Goal: Task Accomplishment & Management: Use online tool/utility

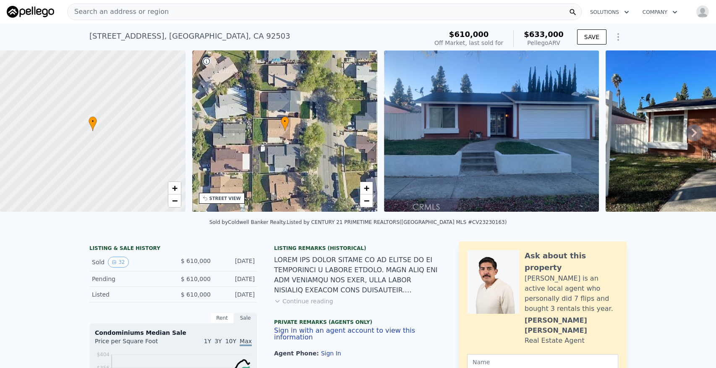
type input "$ 633,000"
type input "5"
type input "$ 0"
type input "-$ 54,529"
click at [207, 10] on div "Search an address or region" at bounding box center [324, 11] width 515 height 17
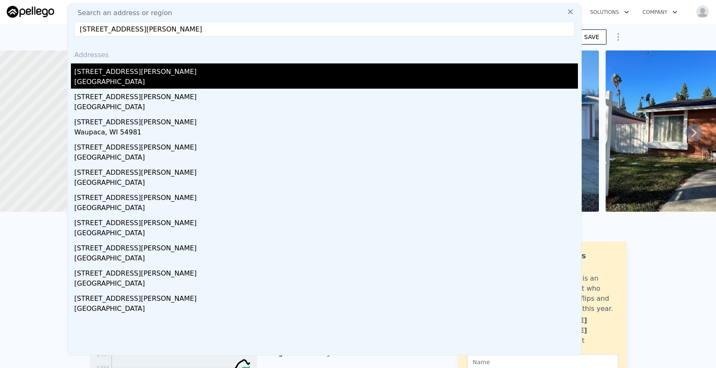
type input "[STREET_ADDRESS][PERSON_NAME]"
click at [141, 74] on div "[STREET_ADDRESS][PERSON_NAME]" at bounding box center [326, 69] width 504 height 13
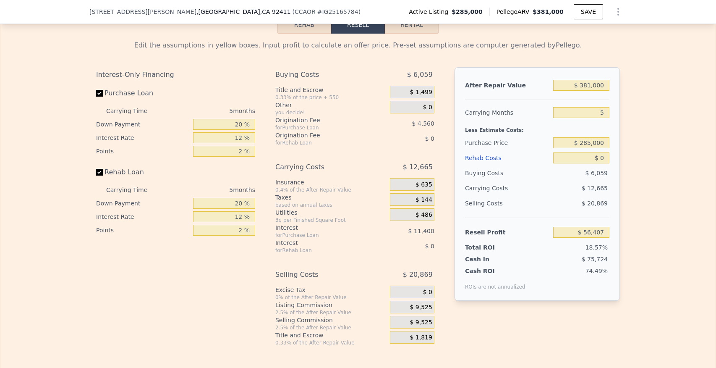
scroll to position [1223, 0]
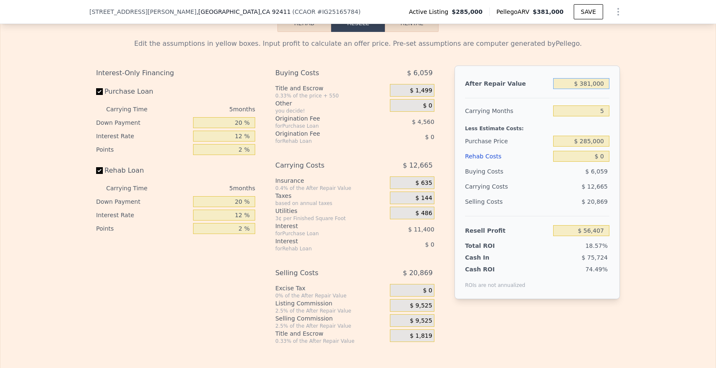
drag, startPoint x: 581, startPoint y: 83, endPoint x: 618, endPoint y: 84, distance: 37.4
click at [618, 84] on div "After Repair Value $ 381,000 Carrying Months 5 Less Estimate Costs: Purchase Pr…" at bounding box center [537, 182] width 165 height 233
type input "$ 7,381,000"
type input "$ 6,671,430"
type input "$ 70,381,000"
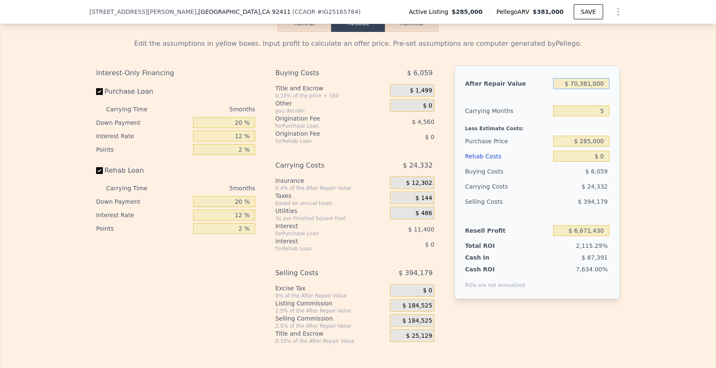
type input "$ 66,206,640"
type input "$ 7,381,000"
type input "$ 6,671,430"
type input "$ 381,000"
type input "$ 56,407"
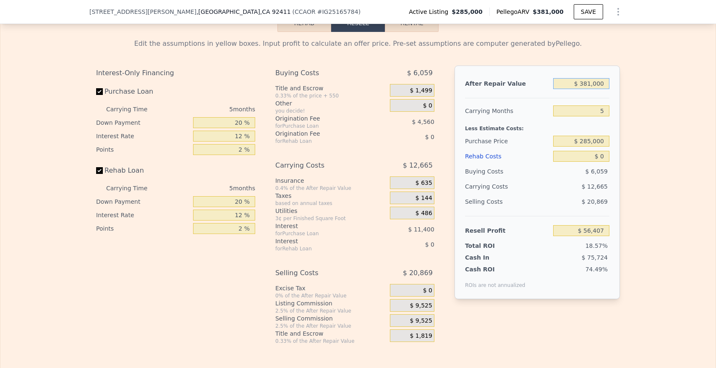
type input "$ 38,100"
type input "-$ 267,636"
type input "$ 3,810"
type input "-$ 300,038"
type input "$ 381"
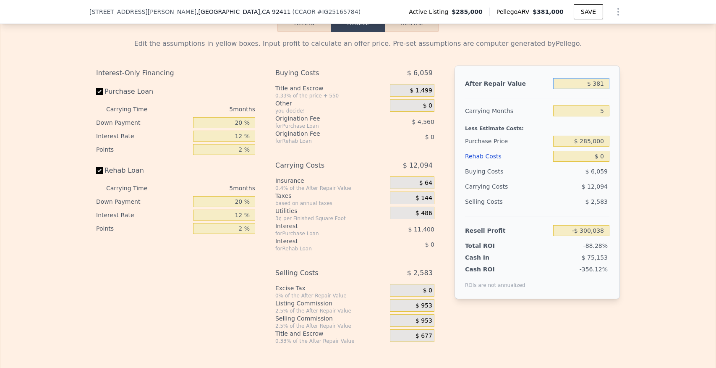
type input "-$ 303,280"
type input "$ 38"
type input "-$ 303,603"
type input "$ 3"
type input "-$ 303,636"
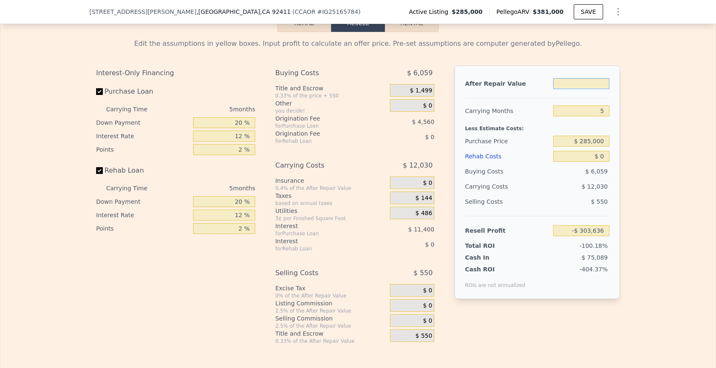
type input "$ 2"
type input "-$ 303,637"
type input "$ 27"
type input "-$ 303,614"
type input "$ 270"
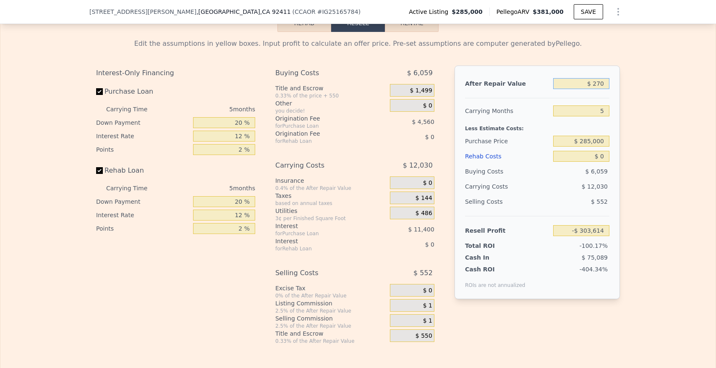
type input "-$ 303,384"
type input "$ 2,700"
type input "-$ 301,089"
type input "$ 27,000"
type input "-$ 278,124"
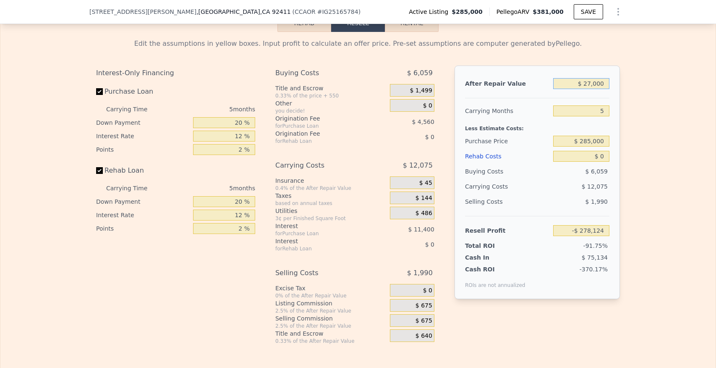
type input "$ 270,000"
type input "-$ 48,488"
type input "$ 270,000"
drag, startPoint x: 601, startPoint y: 112, endPoint x: 617, endPoint y: 112, distance: 16.0
click at [616, 112] on div "After Repair Value $ 270,000 Carrying Months 5 Less Estimate Costs: Purchase Pr…" at bounding box center [537, 182] width 165 height 233
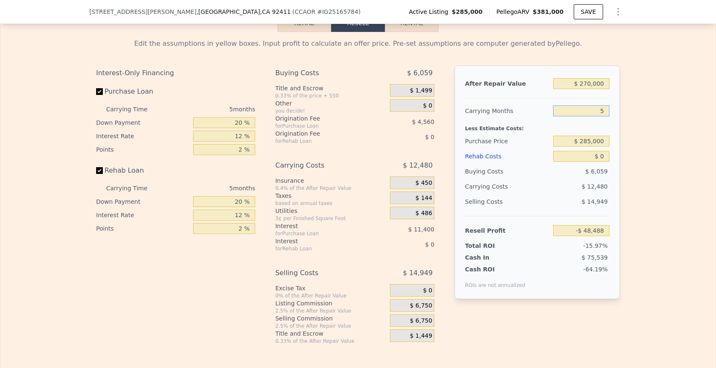
type input "8"
type input "-$ 55,976"
type input "8"
drag, startPoint x: 232, startPoint y: 124, endPoint x: 249, endPoint y: 124, distance: 17.2
click at [249, 124] on input "20 %" at bounding box center [224, 122] width 62 height 11
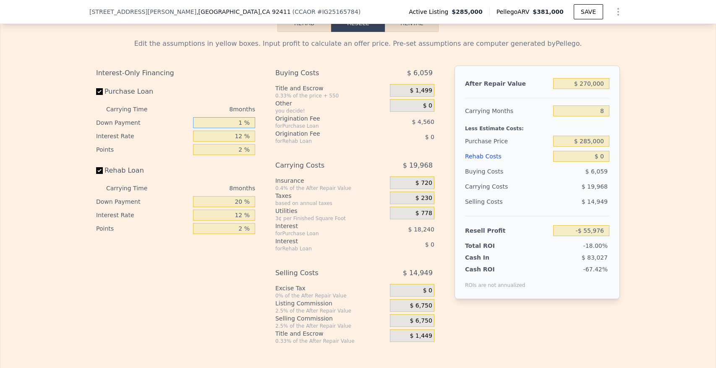
type input "10 %"
type input "-$ 58,826"
type input "10 %"
drag, startPoint x: 231, startPoint y: 202, endPoint x: 261, endPoint y: 202, distance: 29.4
click at [261, 202] on div "Interest-Only Financing Purchase Loan Carrying Time 8 months Down Payment 10 % …" at bounding box center [179, 205] width 166 height 279
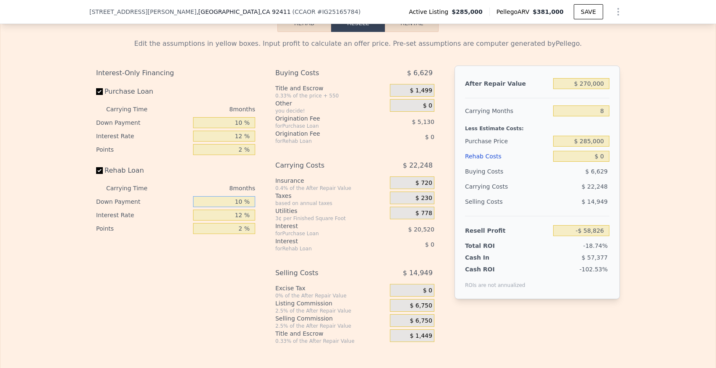
type input "10 %"
drag, startPoint x: 236, startPoint y: 215, endPoint x: 252, endPoint y: 215, distance: 16.0
click at [252, 215] on input "12 %" at bounding box center [224, 215] width 62 height 11
type input "10.25 %"
drag, startPoint x: 233, startPoint y: 136, endPoint x: 252, endPoint y: 136, distance: 18.9
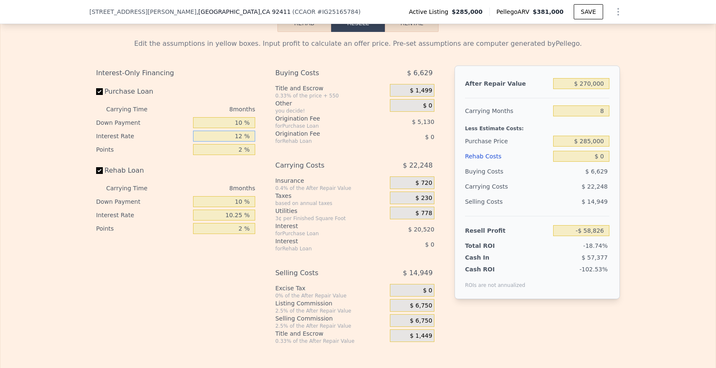
click at [252, 136] on input "12 %" at bounding box center [224, 136] width 62 height 11
type input "1 %"
type input "-$ 40,018"
type input "10 %"
type input "-$ 55,410"
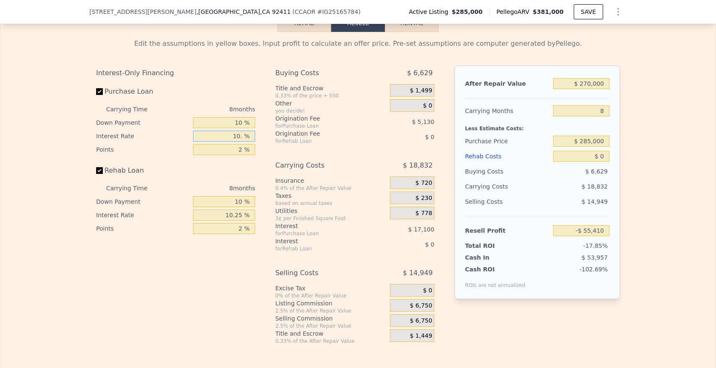
type input "10.2 %"
type input "-$ 55,746"
type input "10.25 %"
type input "-$ 55,834"
type input "10.25 %"
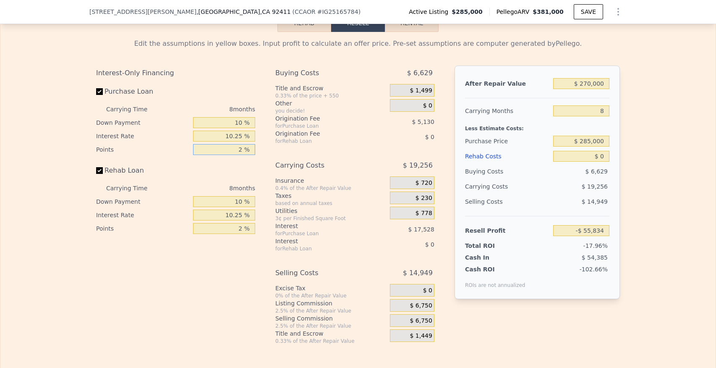
drag, startPoint x: 234, startPoint y: 149, endPoint x: 249, endPoint y: 149, distance: 15.5
click at [249, 149] on input "2 %" at bounding box center [224, 149] width 62 height 11
type input "1 %"
type input "-$ 53,269"
type input "1 %"
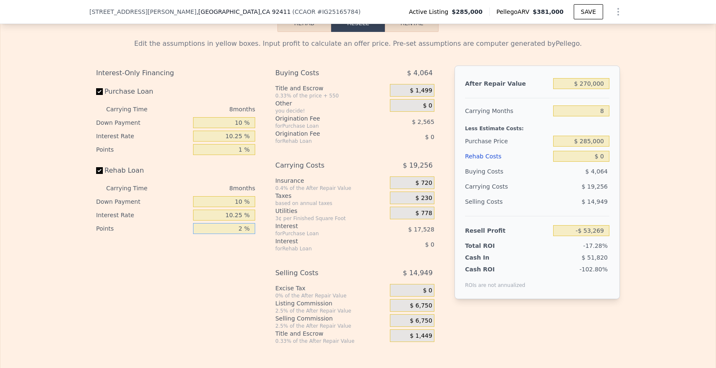
drag, startPoint x: 235, startPoint y: 230, endPoint x: 253, endPoint y: 230, distance: 17.6
click at [252, 230] on input "2 %" at bounding box center [224, 228] width 62 height 11
type input "1 %"
drag, startPoint x: 581, startPoint y: 141, endPoint x: 611, endPoint y: 141, distance: 29.8
click at [611, 141] on div "After Repair Value $ 270,000 Carrying Months 8 Less Estimate Costs: Purchase Pr…" at bounding box center [537, 182] width 165 height 233
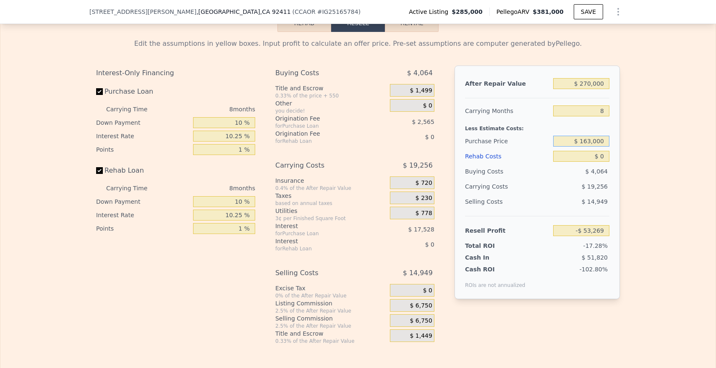
type input "$ 163,000"
type input "$ 77,739"
drag, startPoint x: 602, startPoint y: 157, endPoint x: 608, endPoint y: 158, distance: 6.4
click at [608, 158] on input "$ 0" at bounding box center [581, 156] width 56 height 11
type input "$ 4"
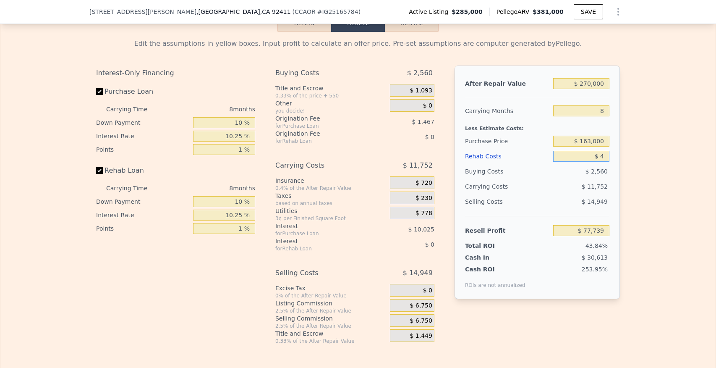
type input "$ 77,735"
type input "$ 42"
type input "$ 77,697"
type input "$ 420"
type input "$ 77,291"
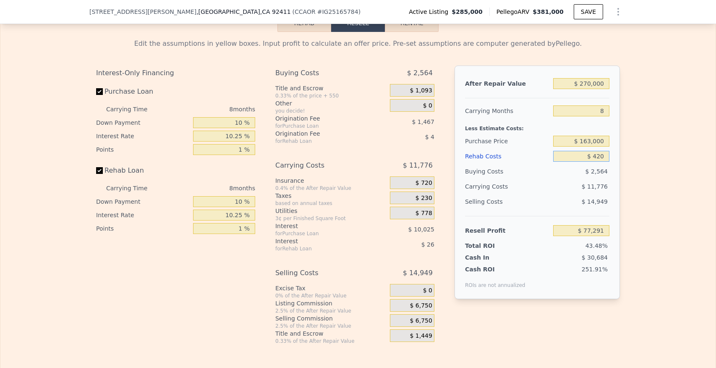
type input "$ 4,200"
type input "$ 73,245"
type input "$ 42,000"
type input "$ 32,777"
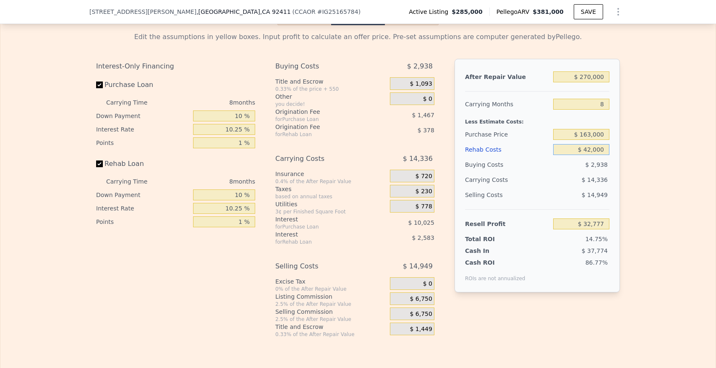
type input "$ 42,000"
click at [403, 297] on div "$ 6,750" at bounding box center [412, 298] width 45 height 13
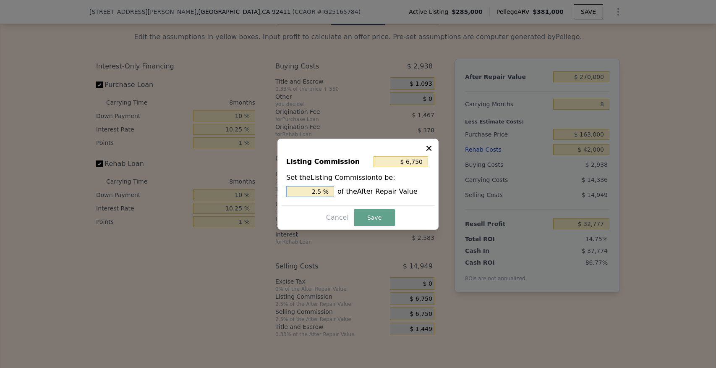
drag, startPoint x: 311, startPoint y: 188, endPoint x: 356, endPoint y: 189, distance: 45.3
click at [356, 189] on div "2.5 % of the After Repair Value" at bounding box center [358, 191] width 144 height 11
type input "$ 0"
type input "0 %"
click at [370, 212] on button "Save" at bounding box center [374, 217] width 41 height 17
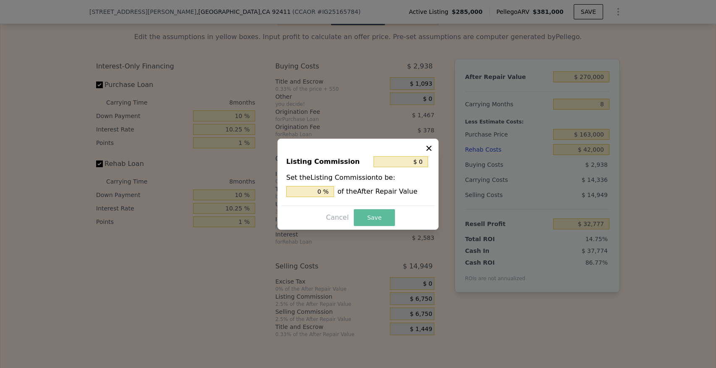
type input "$ 39,527"
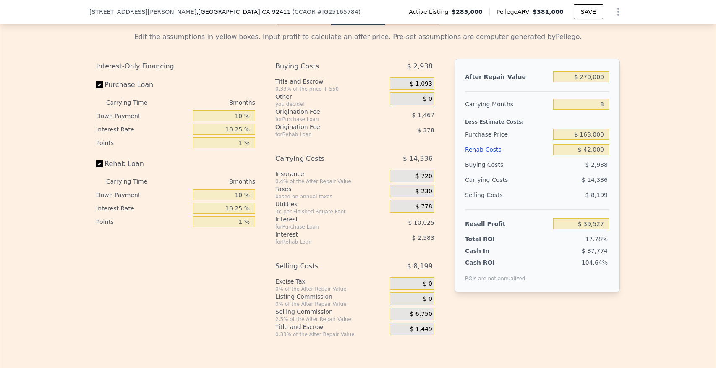
click at [428, 99] on span "$ 0" at bounding box center [427, 99] width 9 height 8
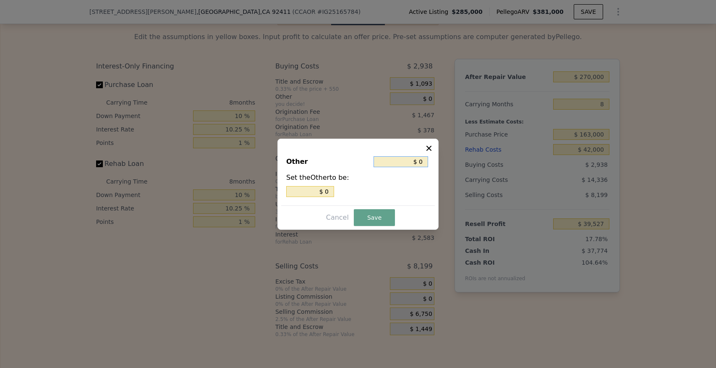
drag, startPoint x: 419, startPoint y: 159, endPoint x: 426, endPoint y: 160, distance: 6.8
click at [426, 160] on input "$ 0" at bounding box center [401, 161] width 55 height 11
type input "$ 3"
type input "$ 30"
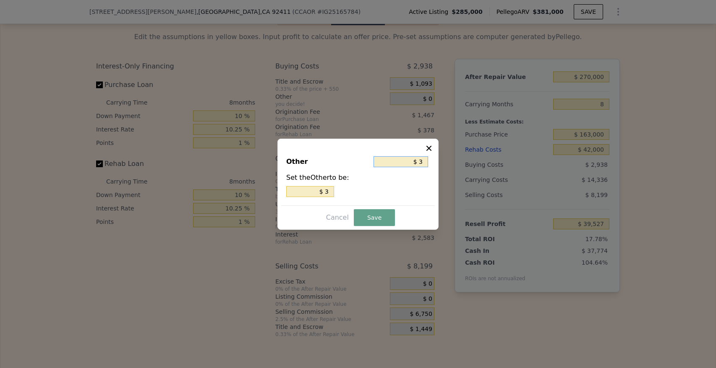
type input "$ 30"
type input "$ 300"
type input "$ 3,000"
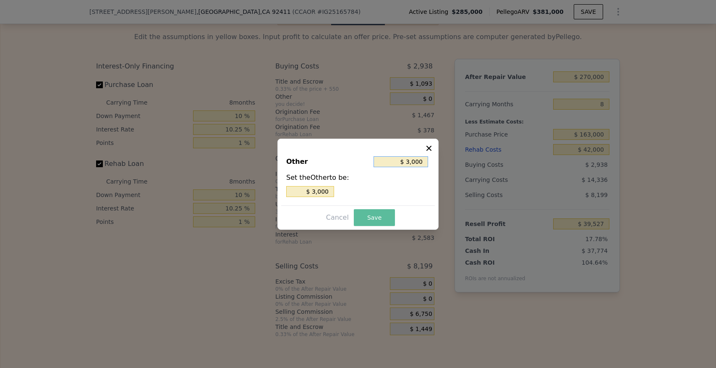
type input "$ 3,000"
click at [374, 220] on button "Save" at bounding box center [374, 217] width 41 height 17
type input "$ 36,527"
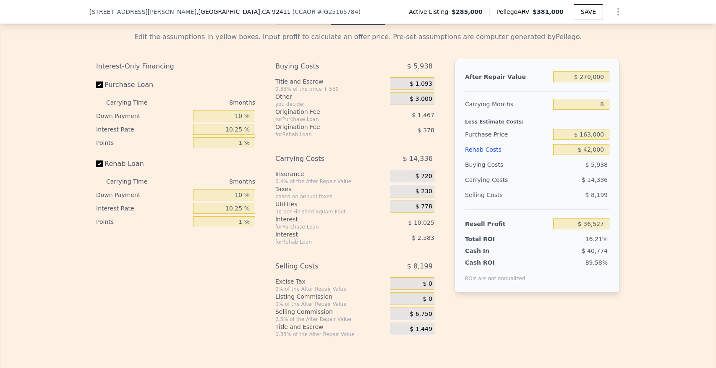
click at [417, 98] on span "$ 3,000" at bounding box center [421, 99] width 22 height 8
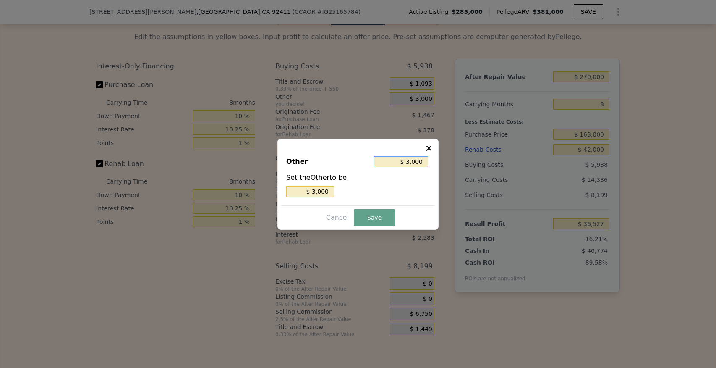
drag, startPoint x: 408, startPoint y: 160, endPoint x: 442, endPoint y: 160, distance: 34.4
click at [442, 160] on div "​ Other $ 3,000 Set the Other to be: $ 3,000 Cancel Save" at bounding box center [358, 184] width 716 height 368
type input "$ 2"
type input "$ 22"
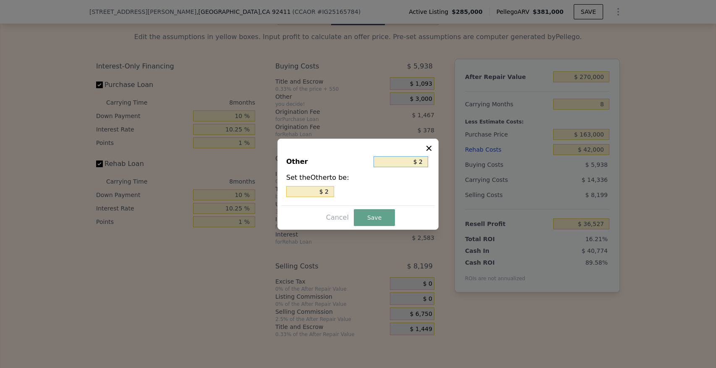
type input "$ 22"
type input "$ 220"
type input "$ 2,200"
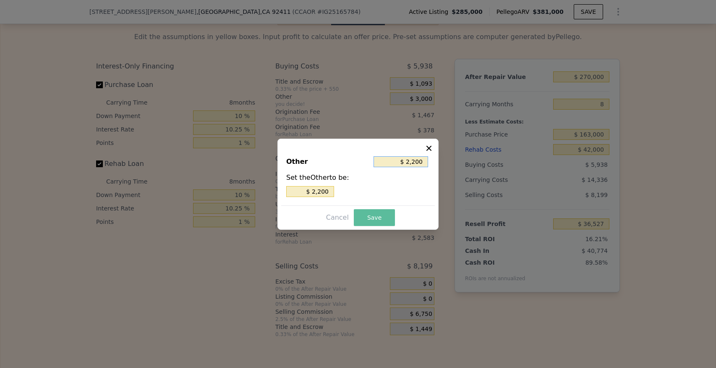
type input "$ 2,200"
click at [377, 218] on button "Save" at bounding box center [374, 217] width 41 height 17
type input "$ 37,327"
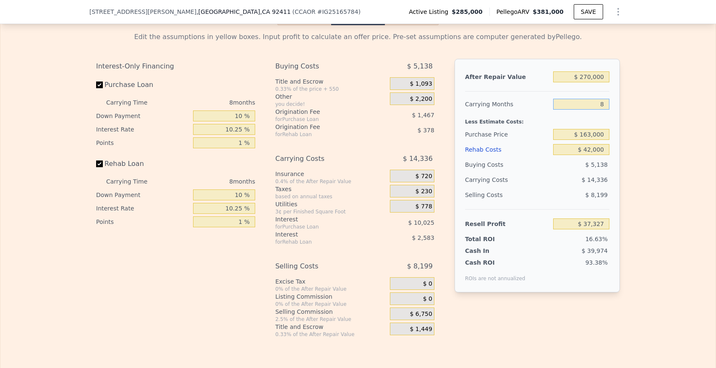
drag, startPoint x: 598, startPoint y: 107, endPoint x: 627, endPoint y: 107, distance: 29.4
click at [627, 107] on div "Edit the assumptions in yellow boxes. Input profit to calculate an offer price.…" at bounding box center [357, 181] width 715 height 312
type input "6"
type input "$ 40,911"
type input "6"
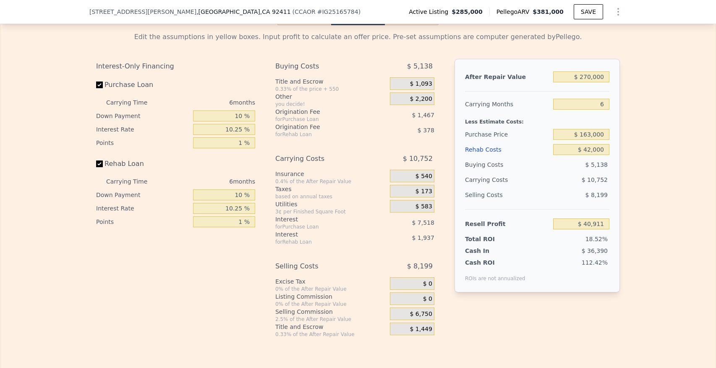
click at [613, 115] on div "After Repair Value $ 270,000 Carrying Months 6 Less Estimate Costs: Purchase Pr…" at bounding box center [537, 175] width 165 height 233
click at [589, 79] on input "$ 270,000" at bounding box center [581, 76] width 56 height 11
click at [591, 78] on input "$ 270,000" at bounding box center [581, 76] width 56 height 11
click at [592, 89] on div at bounding box center [537, 87] width 144 height 7
